Goal: Contribute content: Contribute content

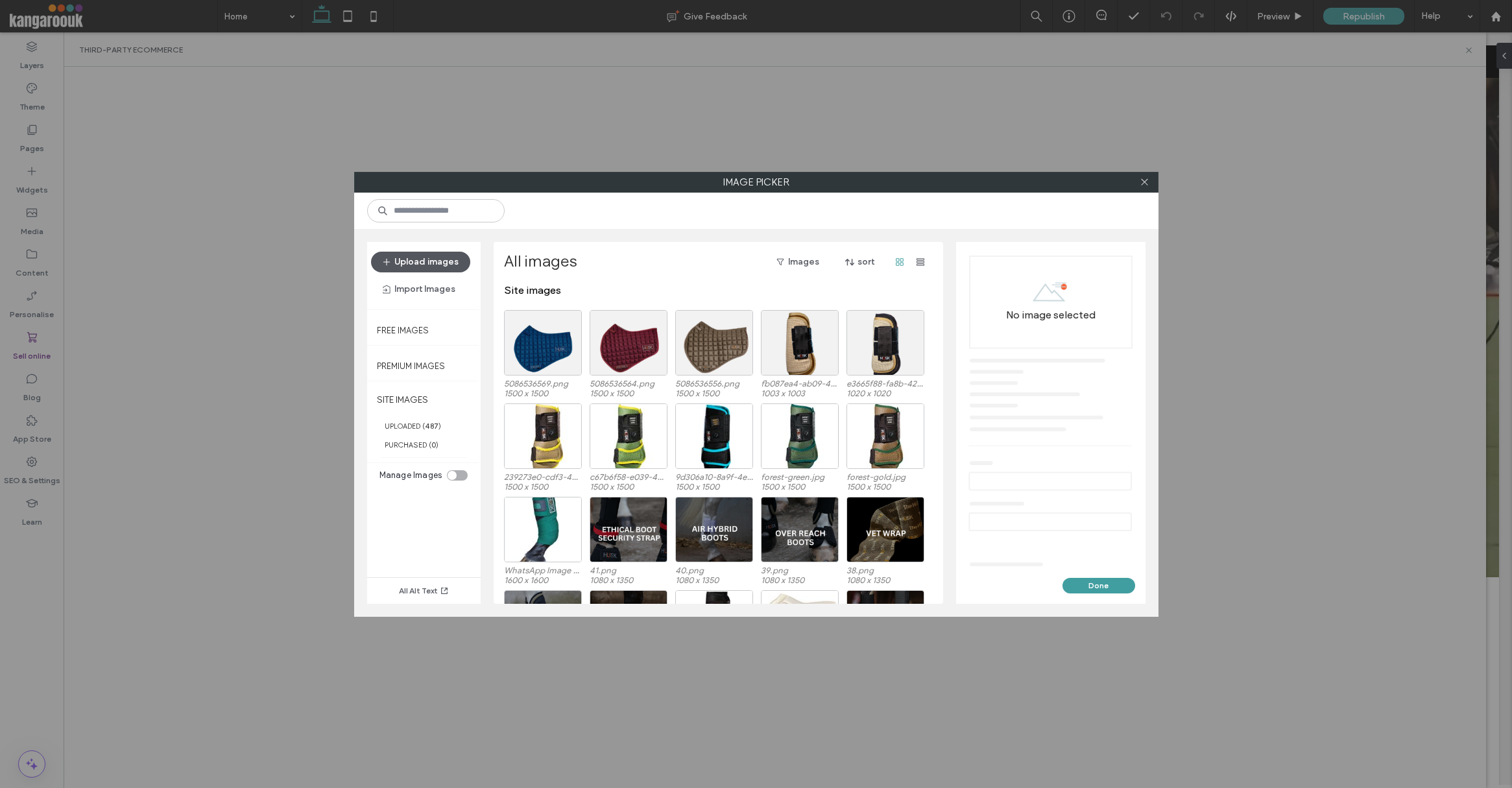
click at [412, 263] on button "Upload images" at bounding box center [420, 261] width 99 height 20
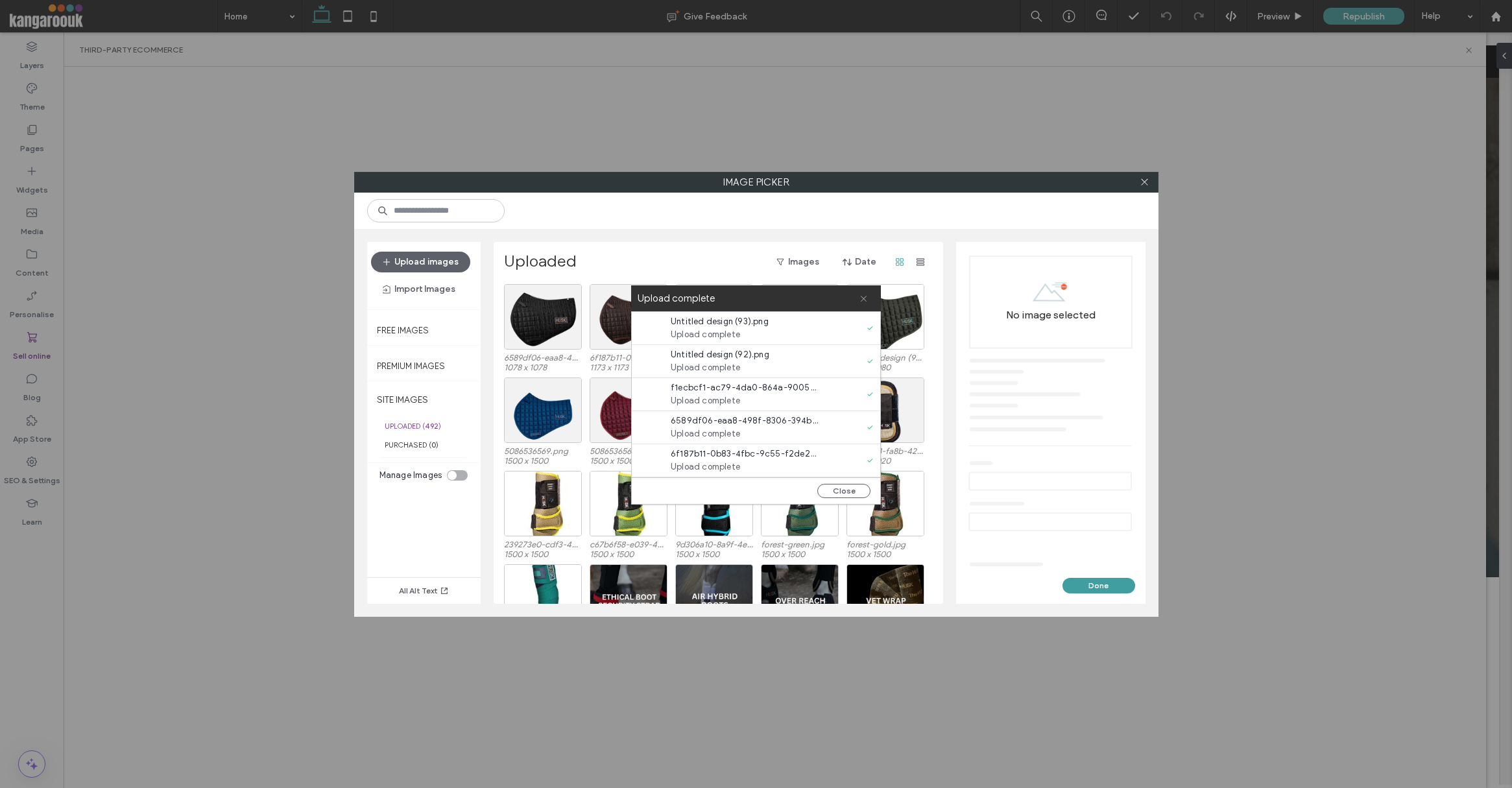
click at [862, 298] on use at bounding box center [864, 299] width 6 height 6
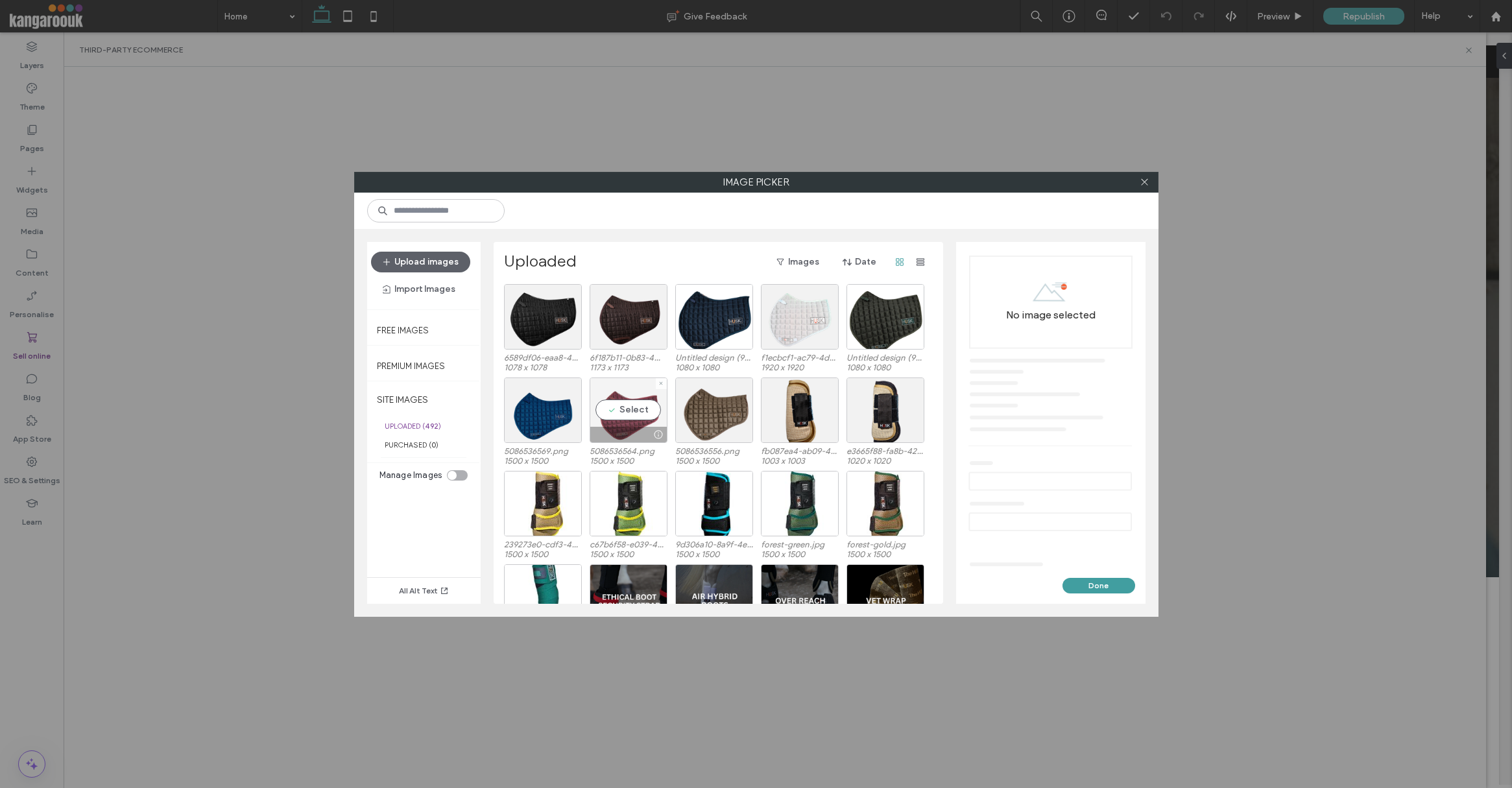
click at [630, 413] on div "Select" at bounding box center [628, 410] width 78 height 65
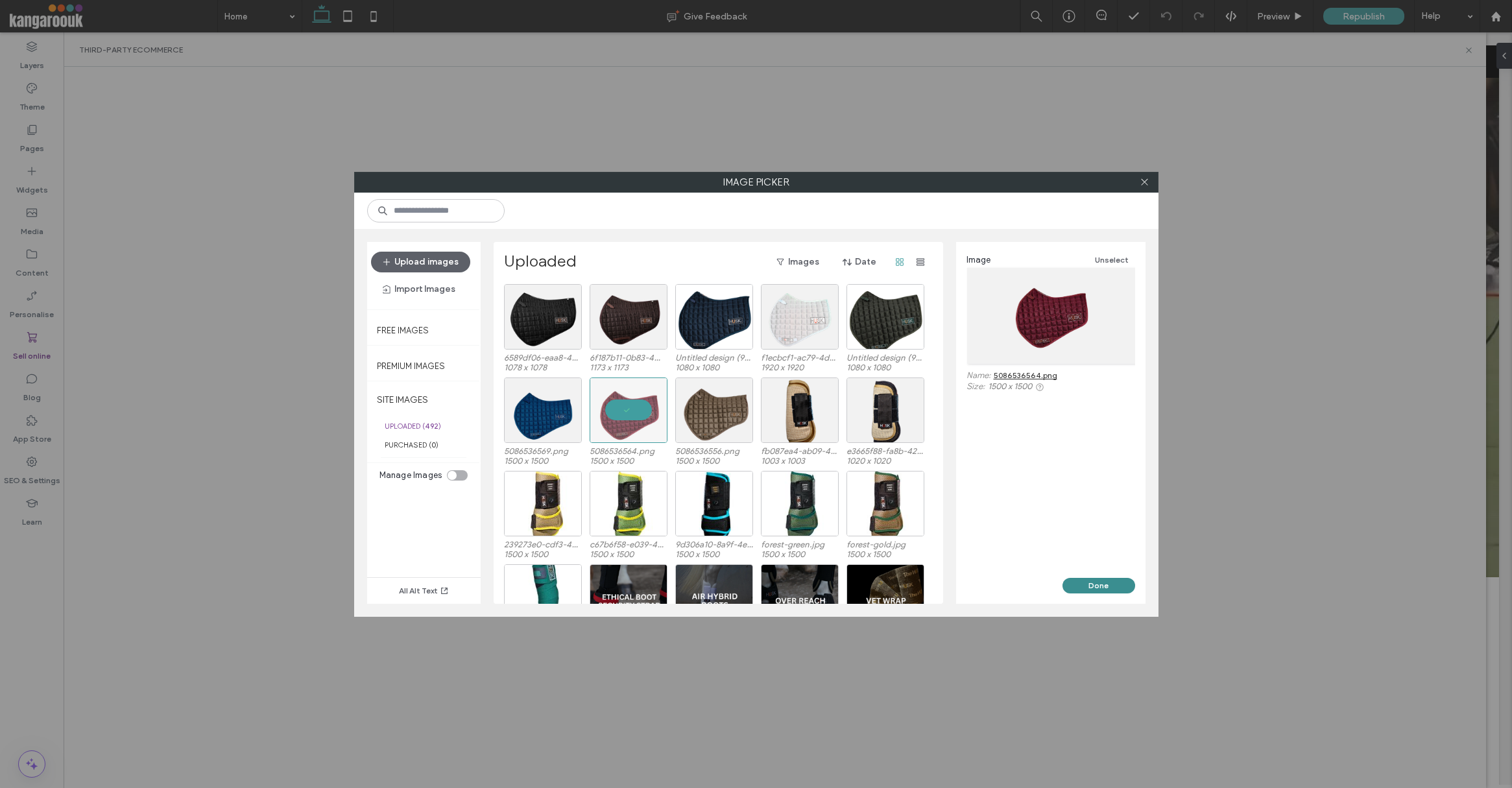
click at [1073, 580] on button "Done" at bounding box center [1098, 586] width 73 height 15
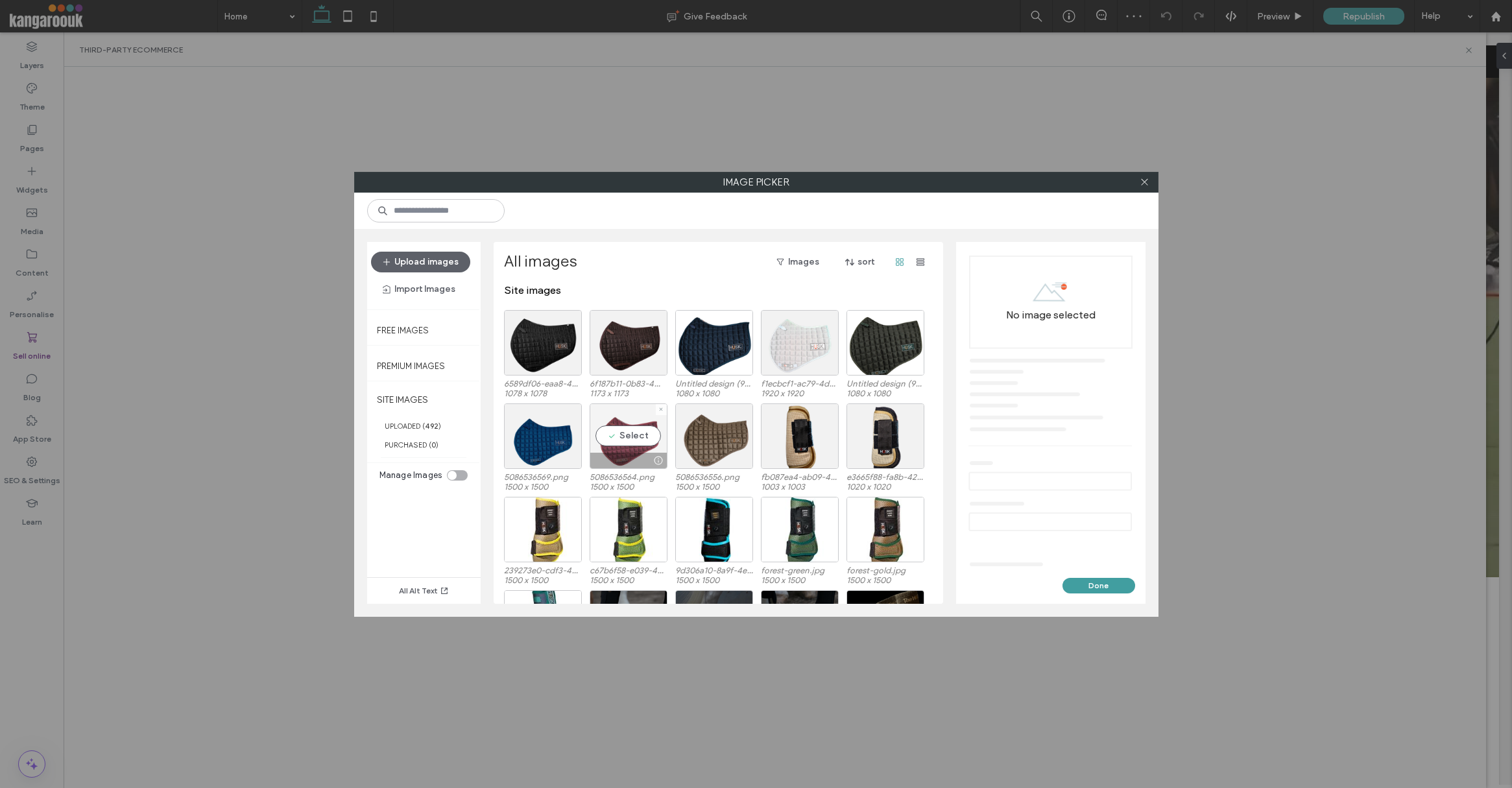
click at [625, 441] on div "Select" at bounding box center [628, 436] width 78 height 65
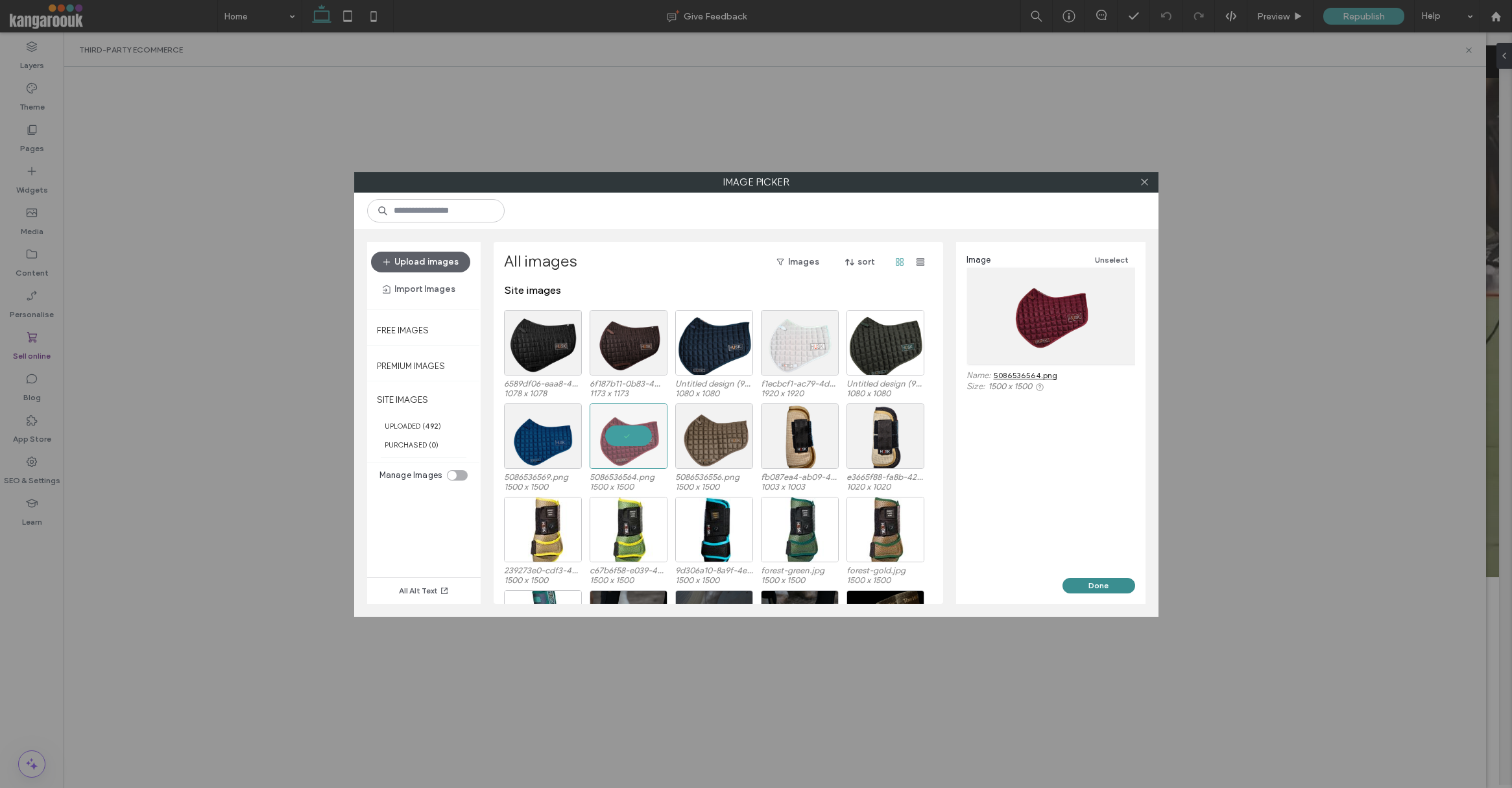
click at [1078, 587] on button "Done" at bounding box center [1098, 586] width 73 height 15
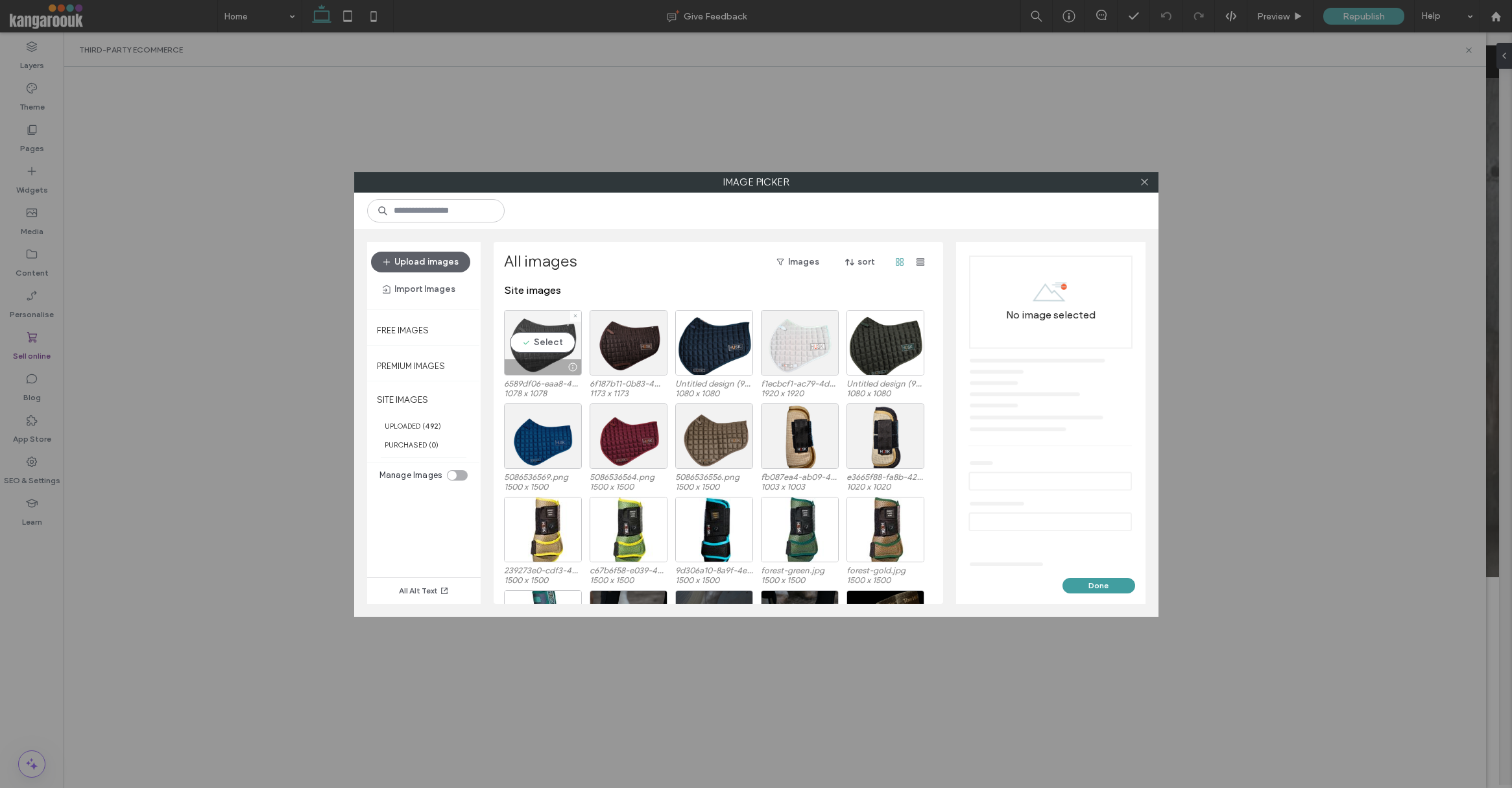
click at [560, 342] on div "Select" at bounding box center [543, 342] width 78 height 65
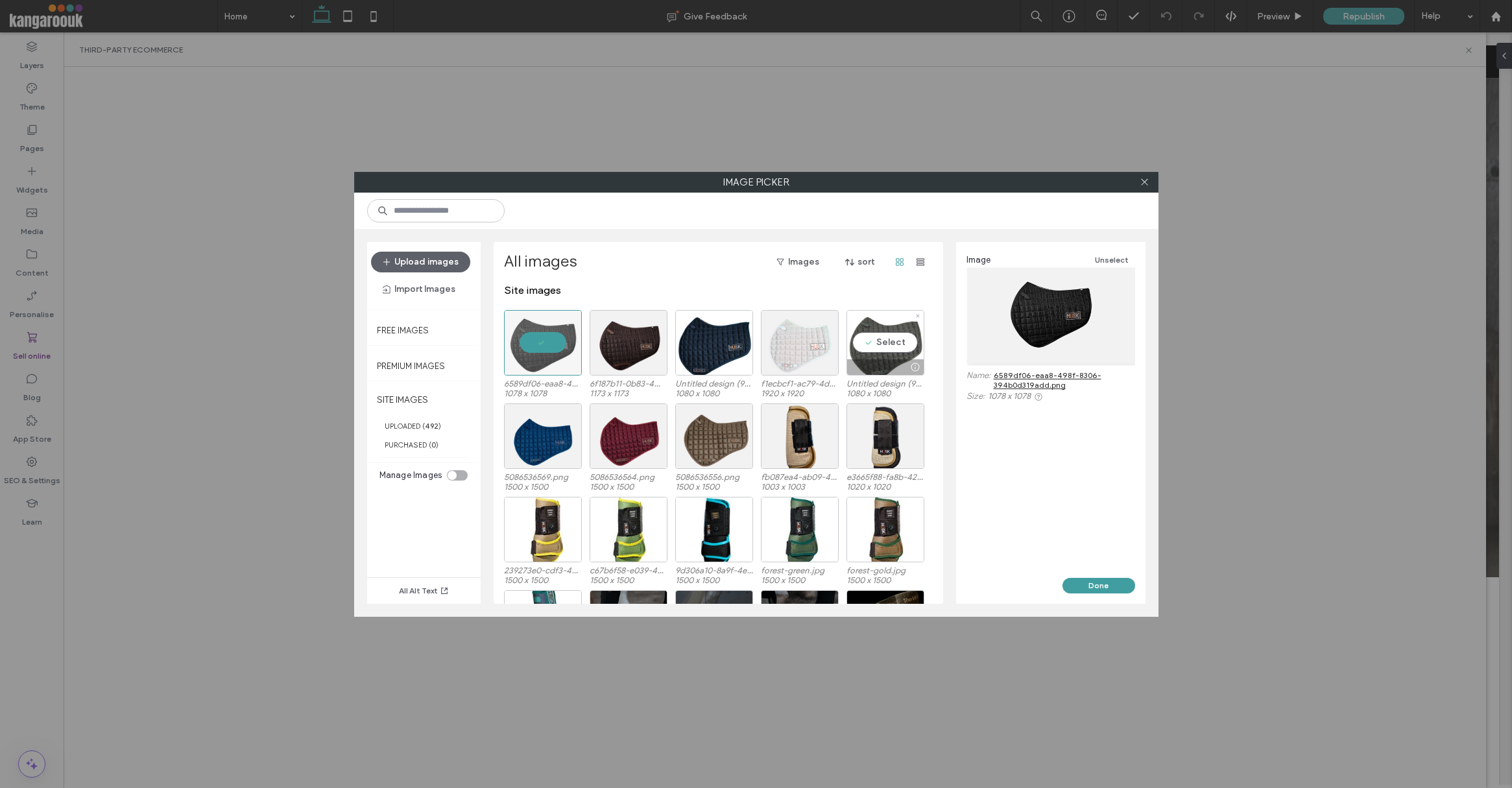
click at [886, 350] on div "Select" at bounding box center [885, 342] width 78 height 65
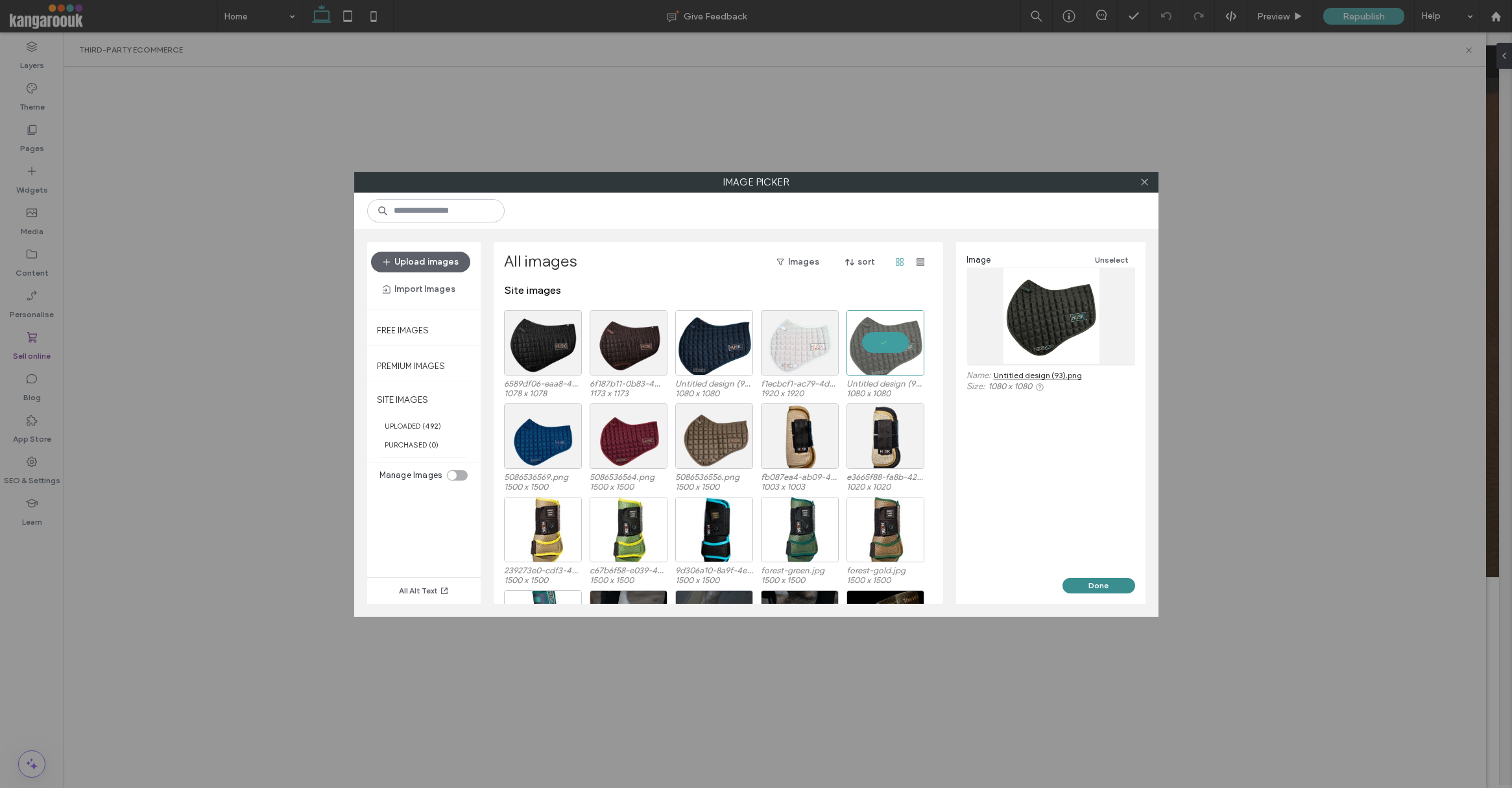
click at [1103, 586] on button "Done" at bounding box center [1098, 586] width 73 height 15
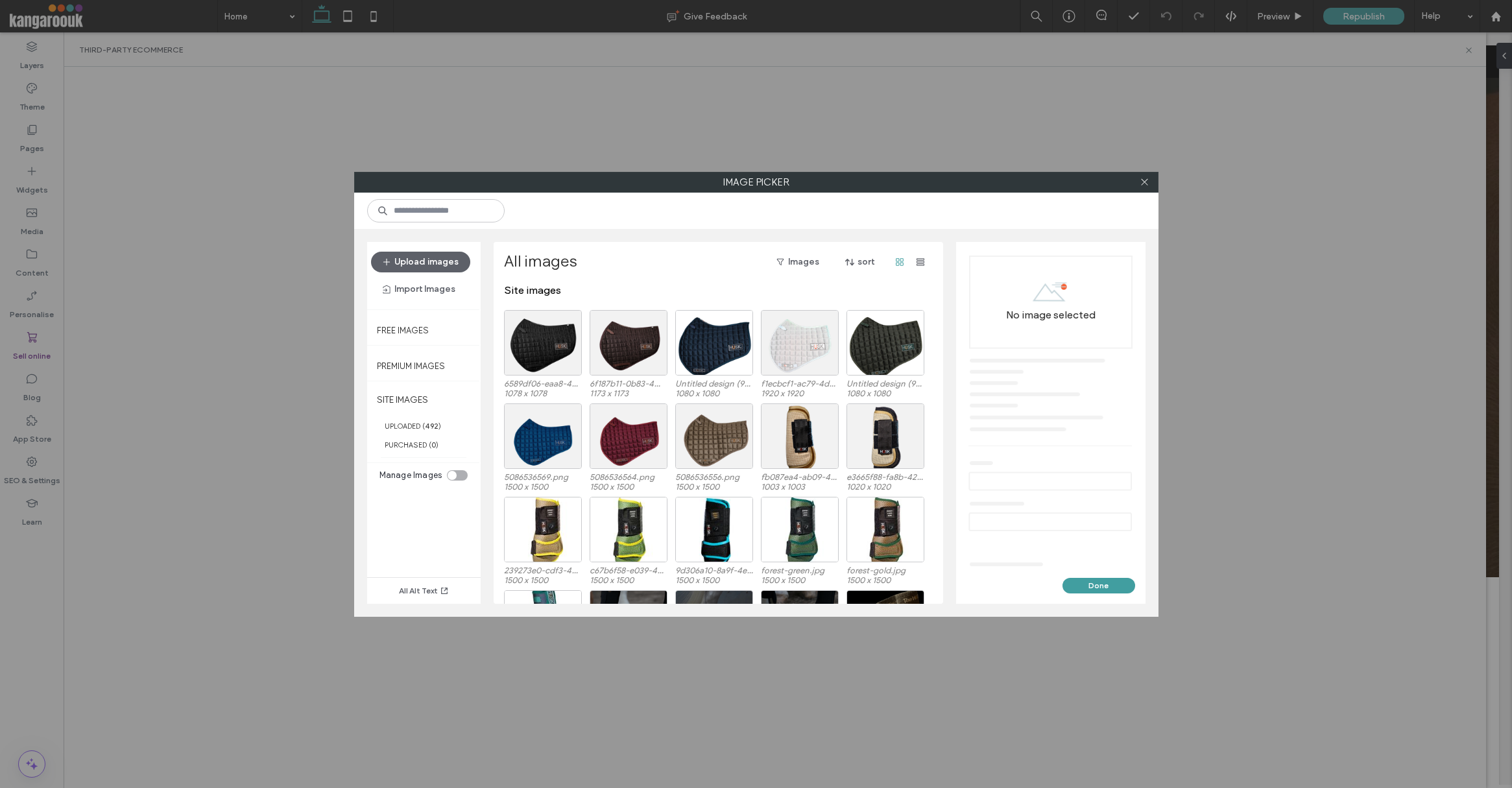
scroll to position [1, 0]
click at [545, 340] on div "Select" at bounding box center [543, 342] width 78 height 65
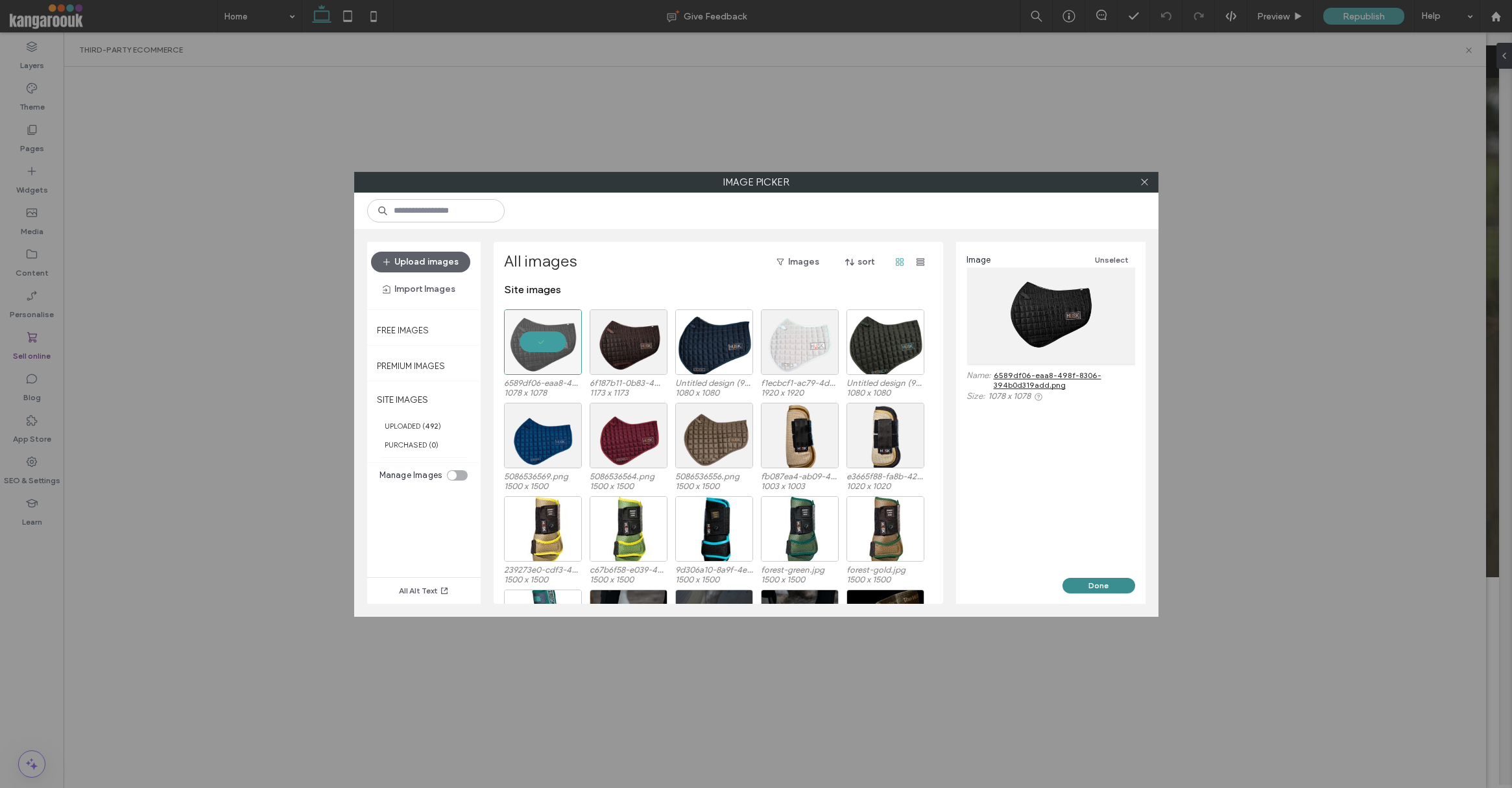
click at [1091, 585] on button "Done" at bounding box center [1098, 586] width 73 height 15
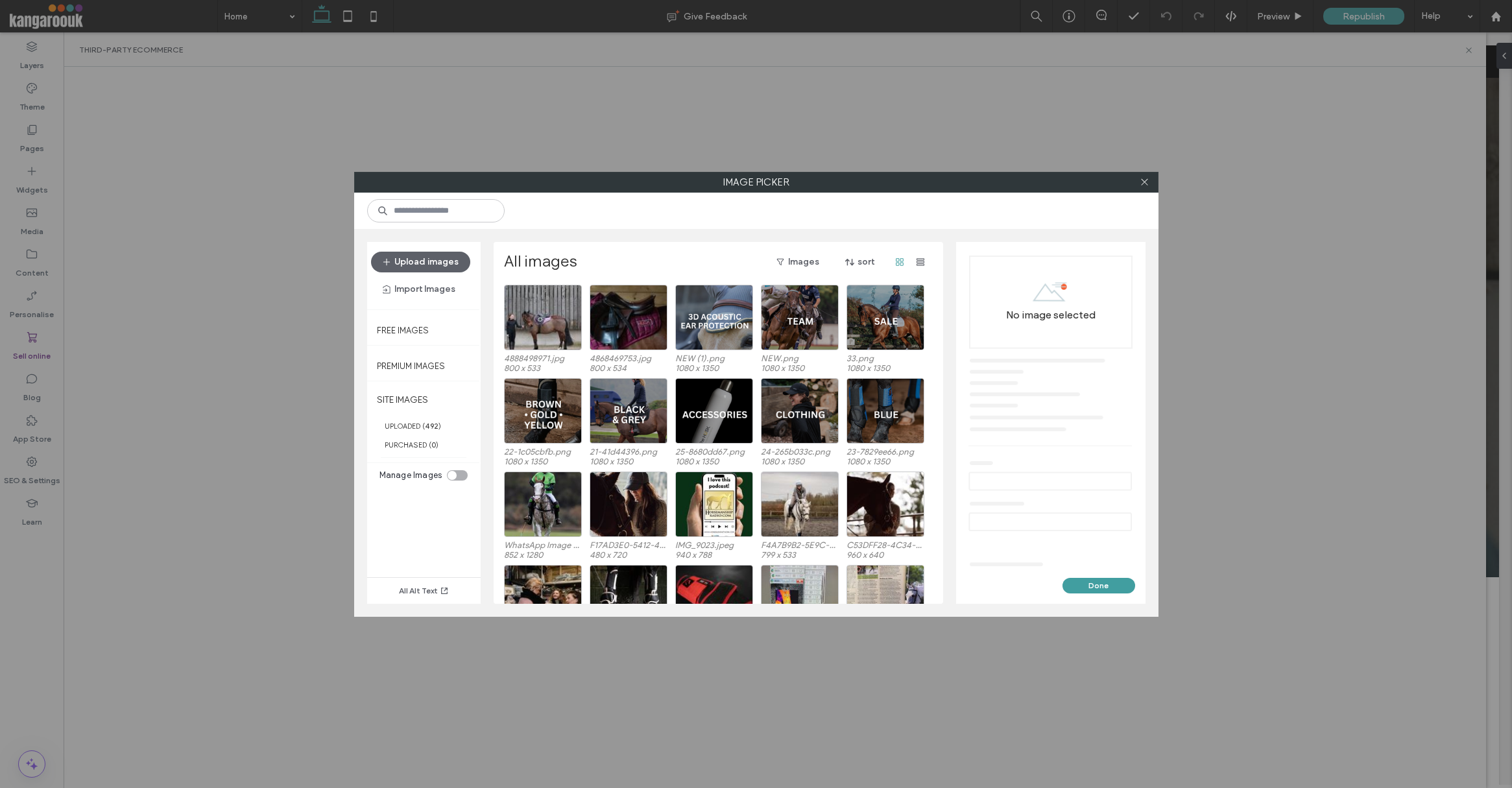
scroll to position [559, 0]
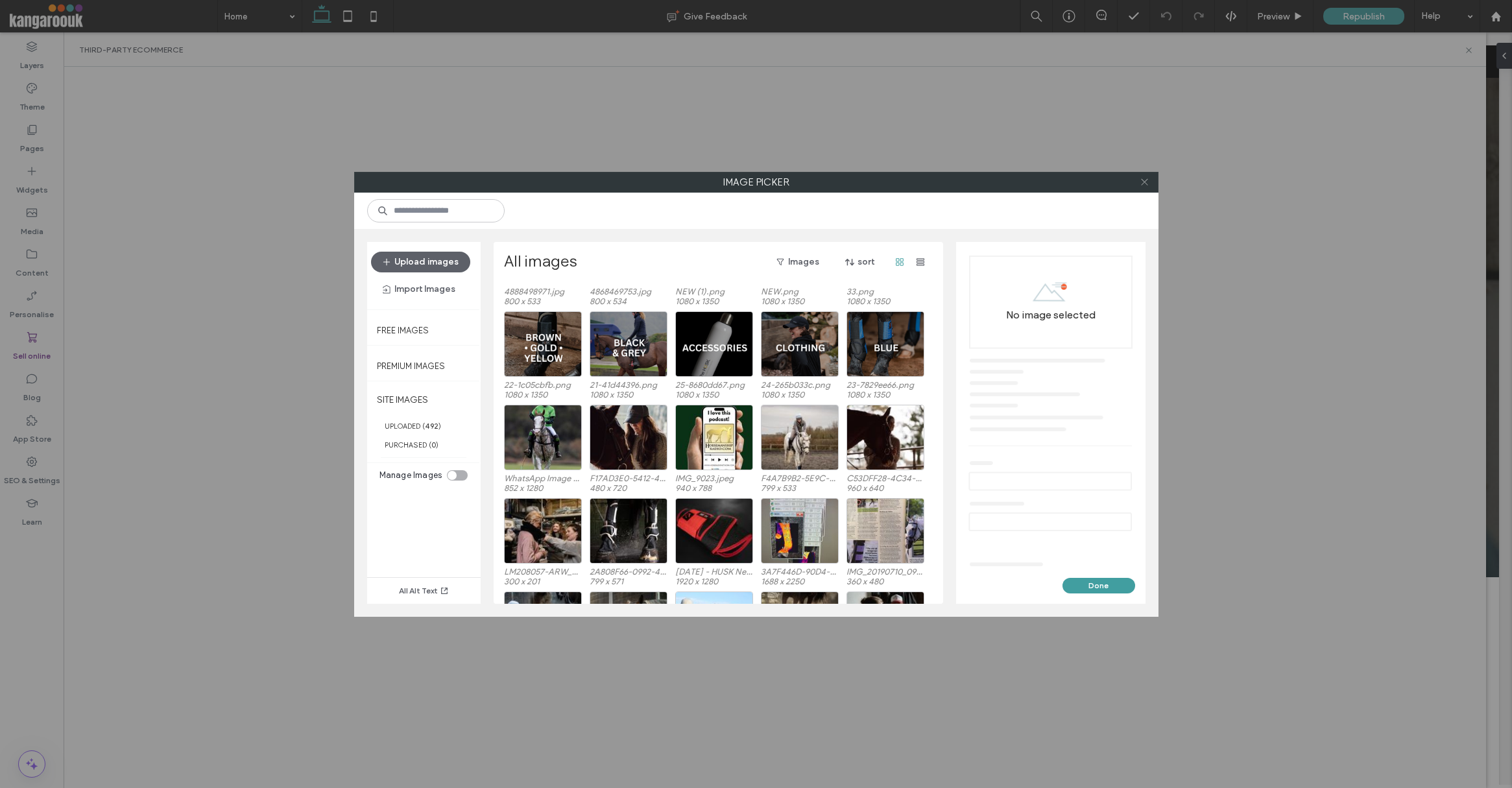
click at [1142, 185] on icon at bounding box center [1145, 182] width 10 height 10
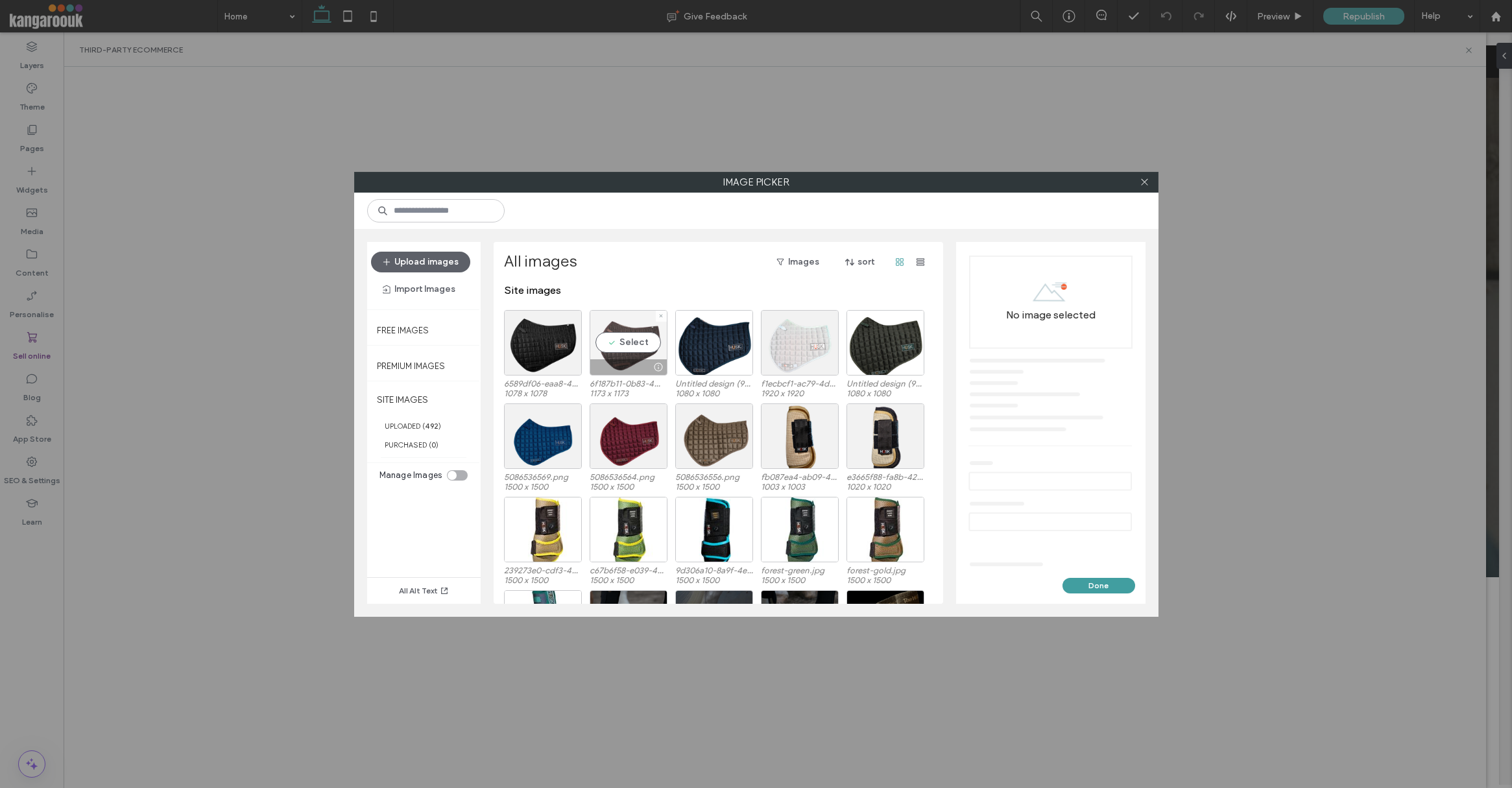
click at [623, 346] on div "Select" at bounding box center [628, 342] width 78 height 65
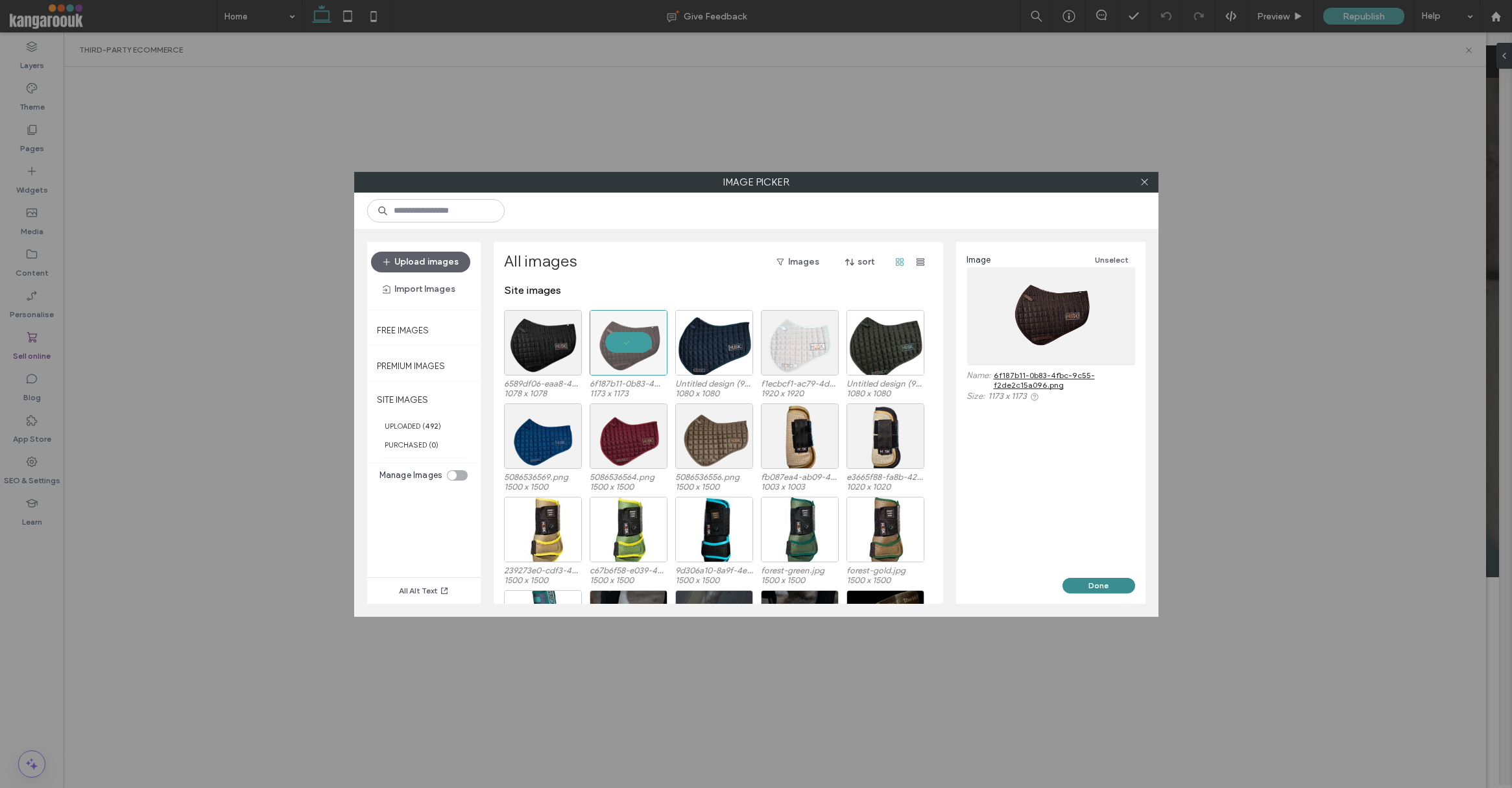
click at [1094, 589] on button "Done" at bounding box center [1098, 586] width 73 height 15
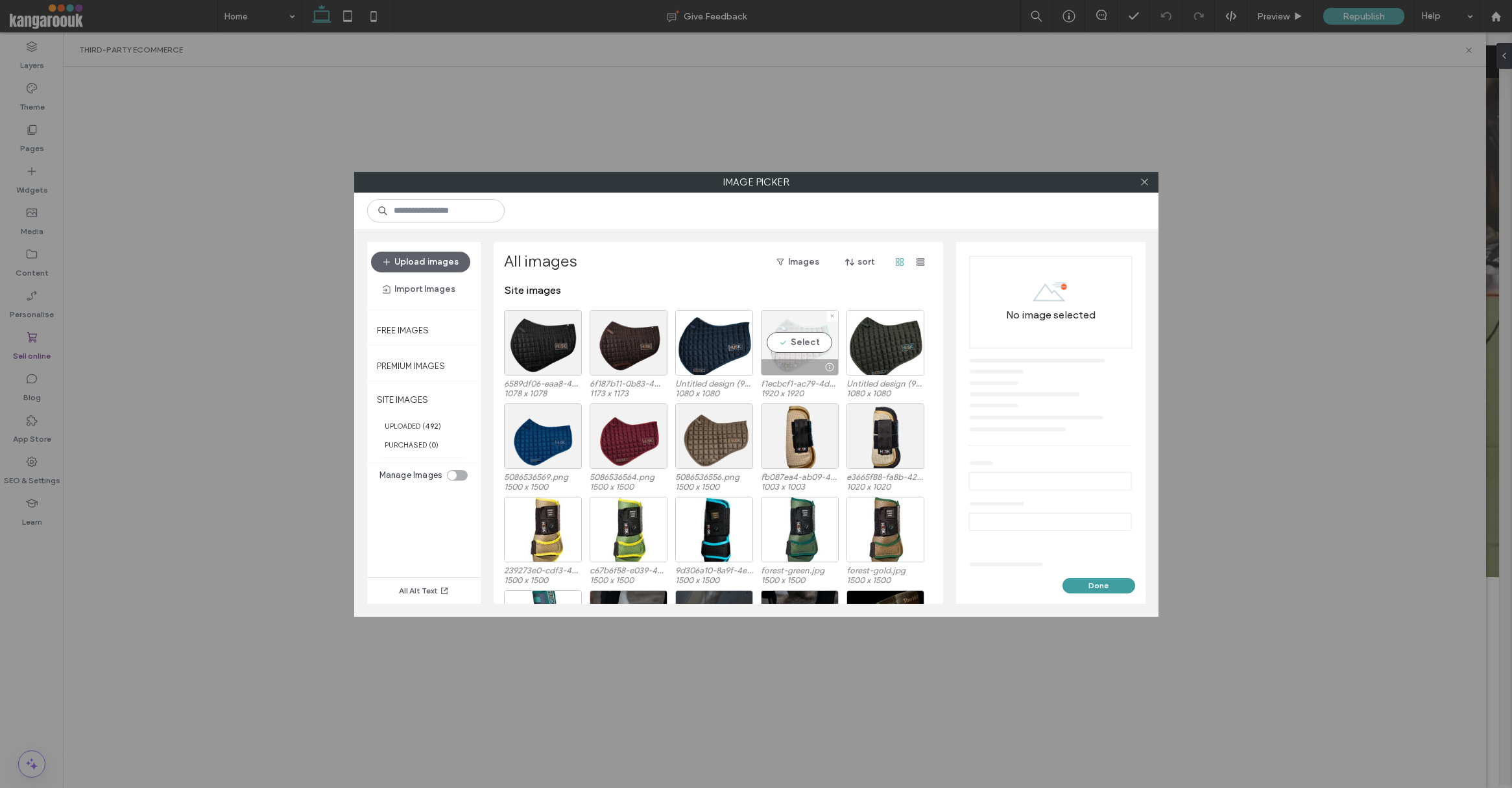
click at [809, 341] on div "Select" at bounding box center [800, 342] width 78 height 65
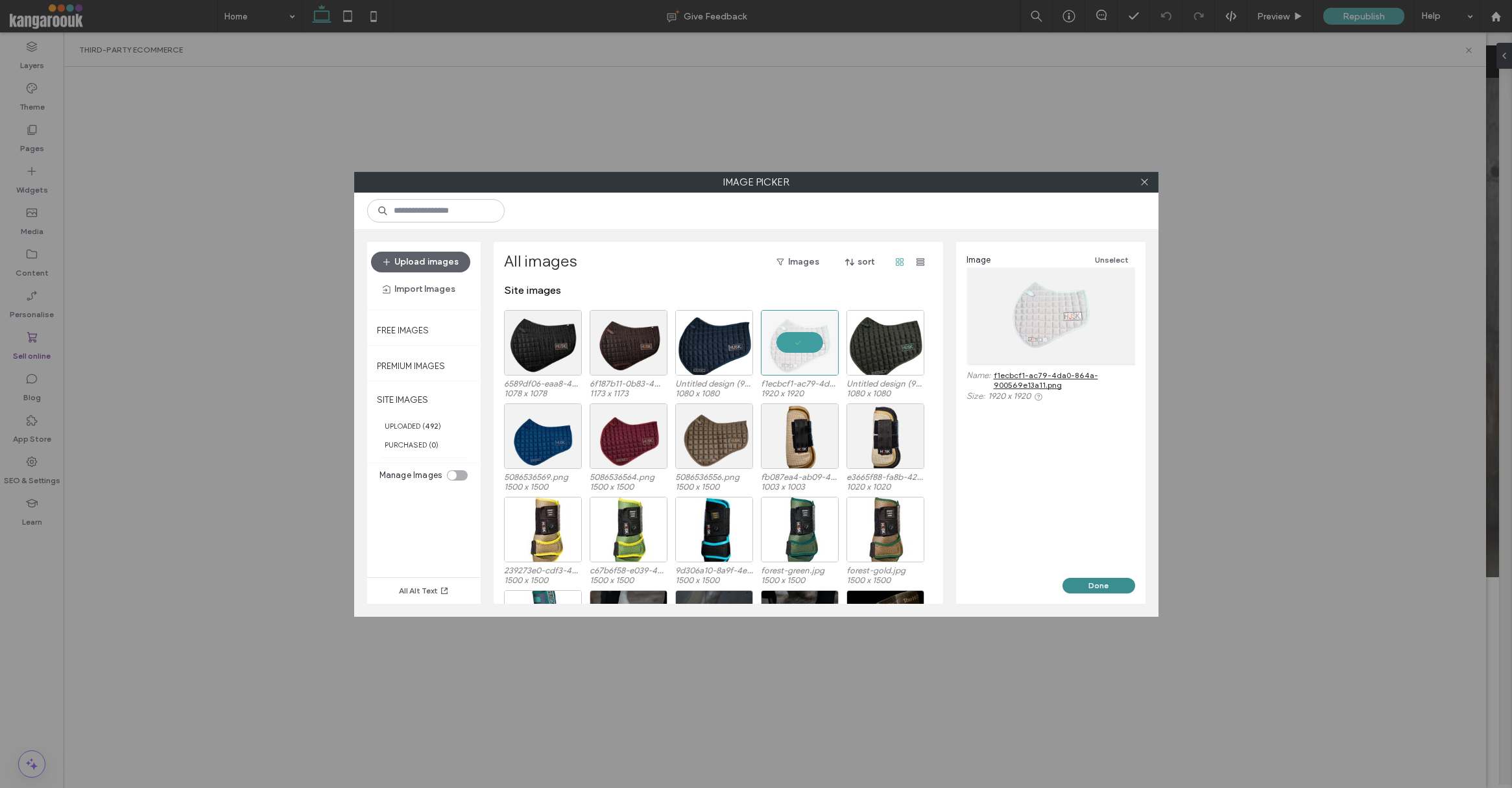
click at [1090, 578] on button "Done" at bounding box center [1098, 586] width 73 height 15
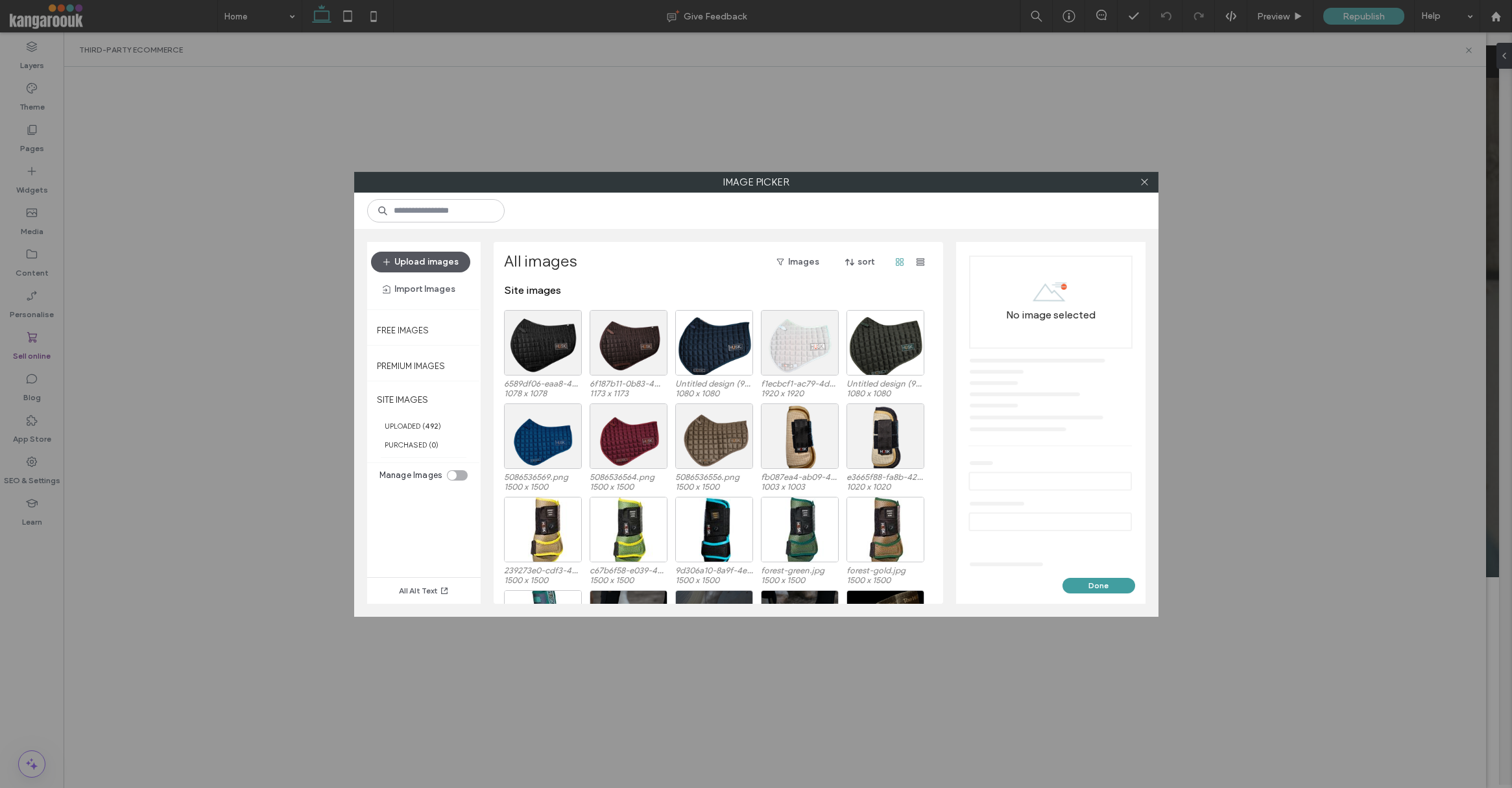
click at [441, 265] on button "Upload images" at bounding box center [420, 261] width 99 height 20
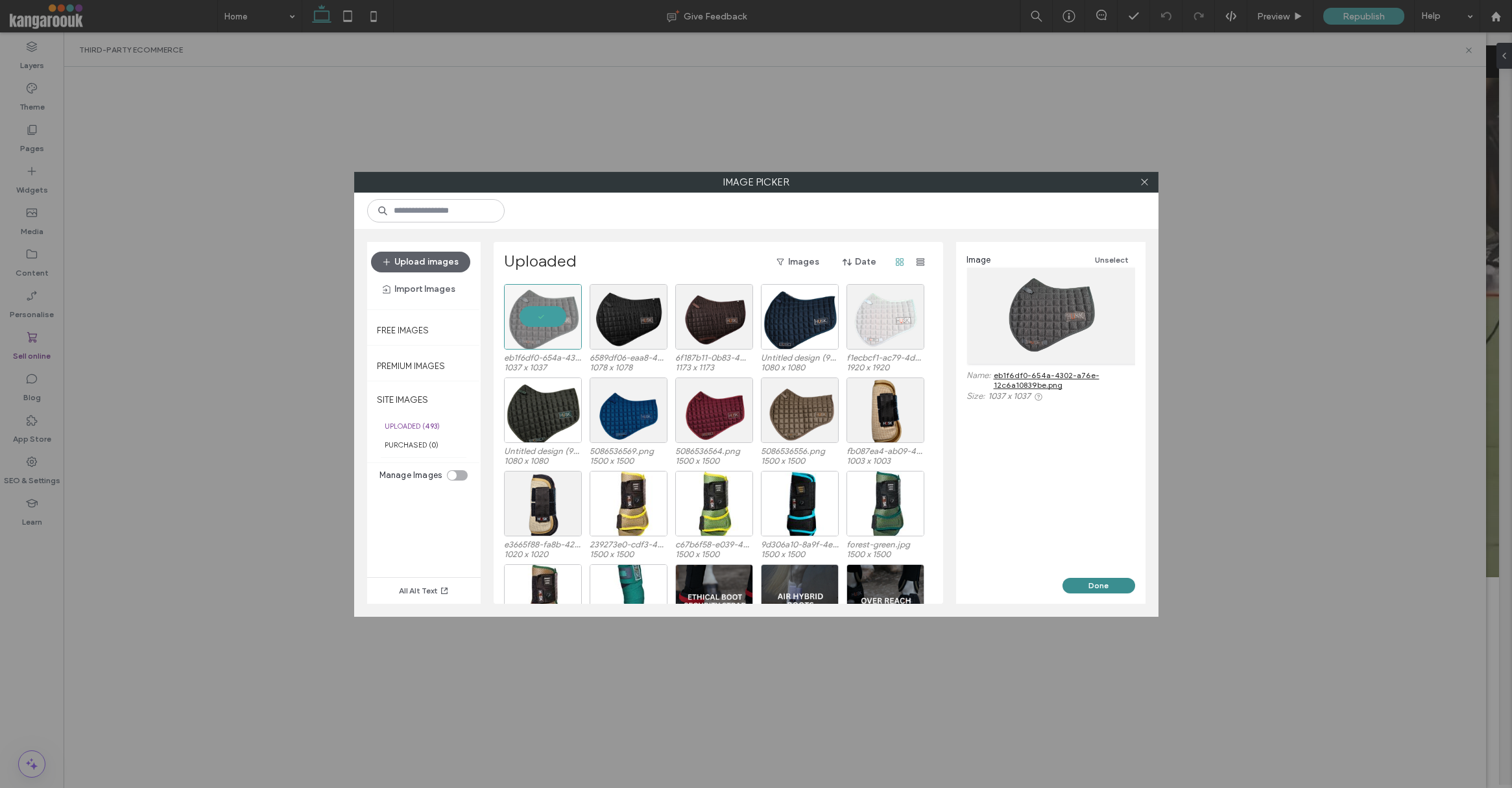
click at [1079, 589] on button "Done" at bounding box center [1098, 586] width 73 height 15
